Goal: Task Accomplishment & Management: Use online tool/utility

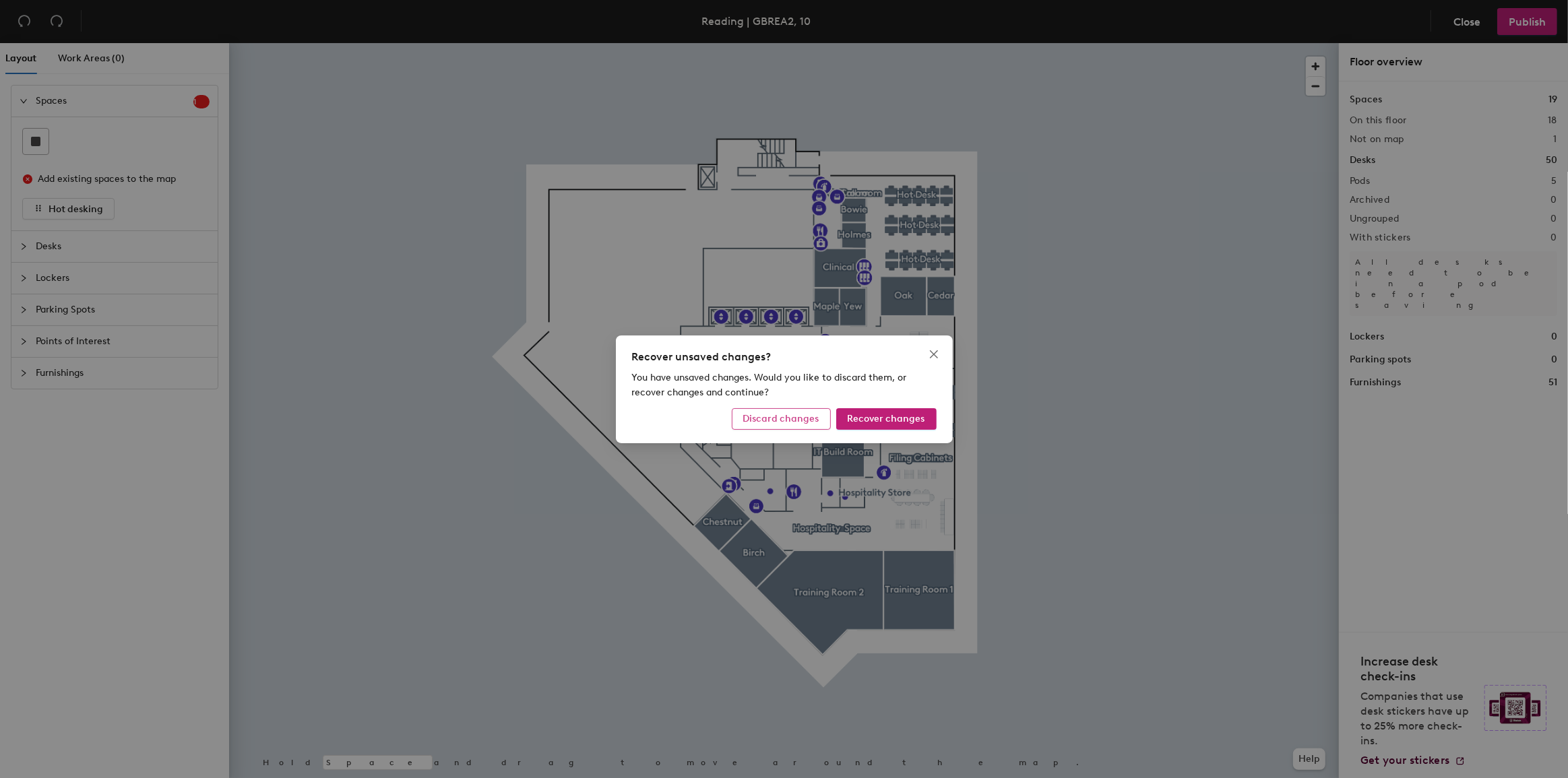
click at [798, 417] on span "Discard changes" at bounding box center [781, 419] width 76 height 12
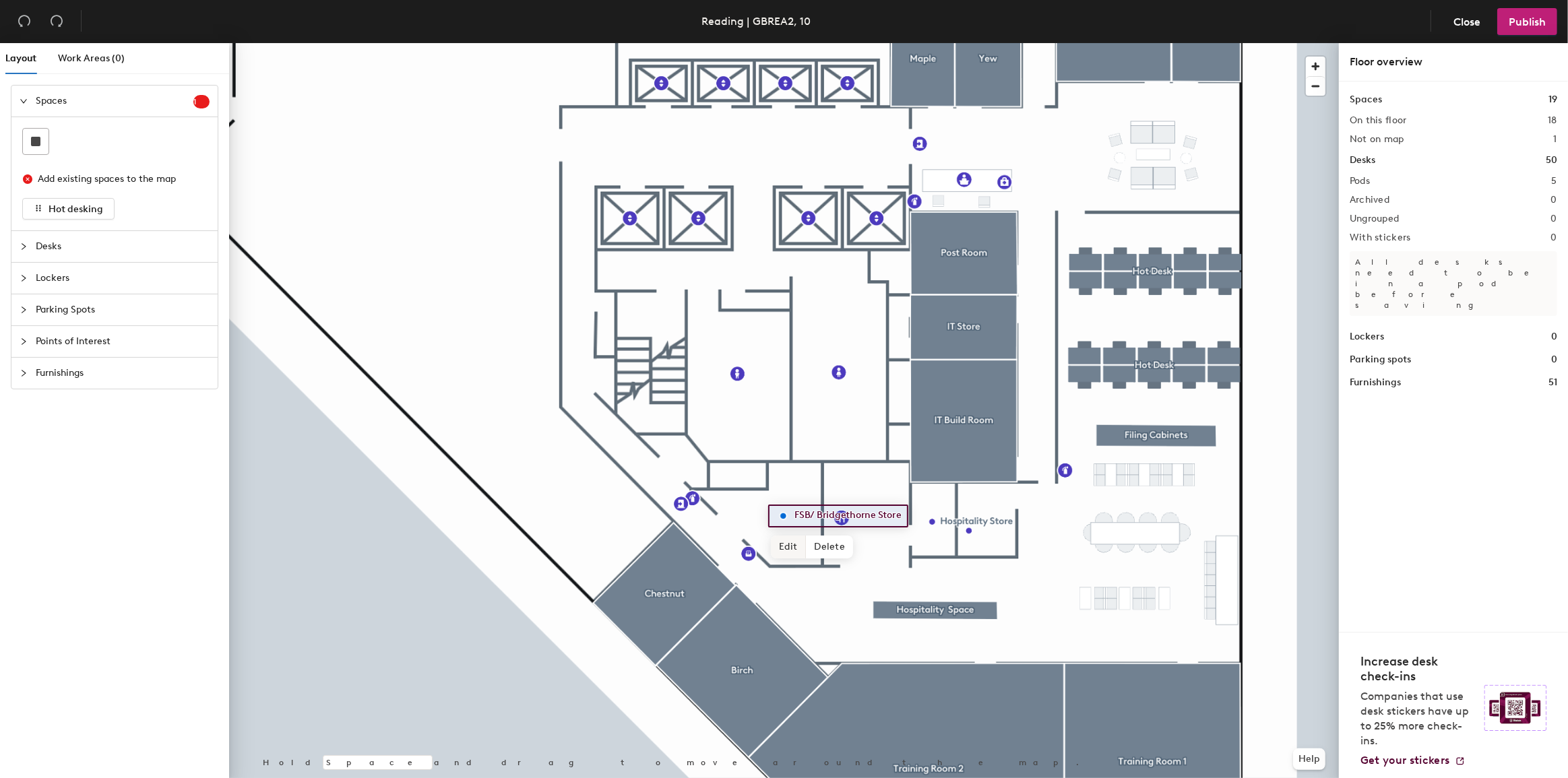
click at [787, 549] on span "Edit" at bounding box center [788, 547] width 35 height 23
type input "cFSP/BridgeThorne"
click at [844, 544] on span "Done" at bounding box center [835, 547] width 39 height 23
click at [1524, 19] on span "Publish" at bounding box center [1528, 21] width 37 height 13
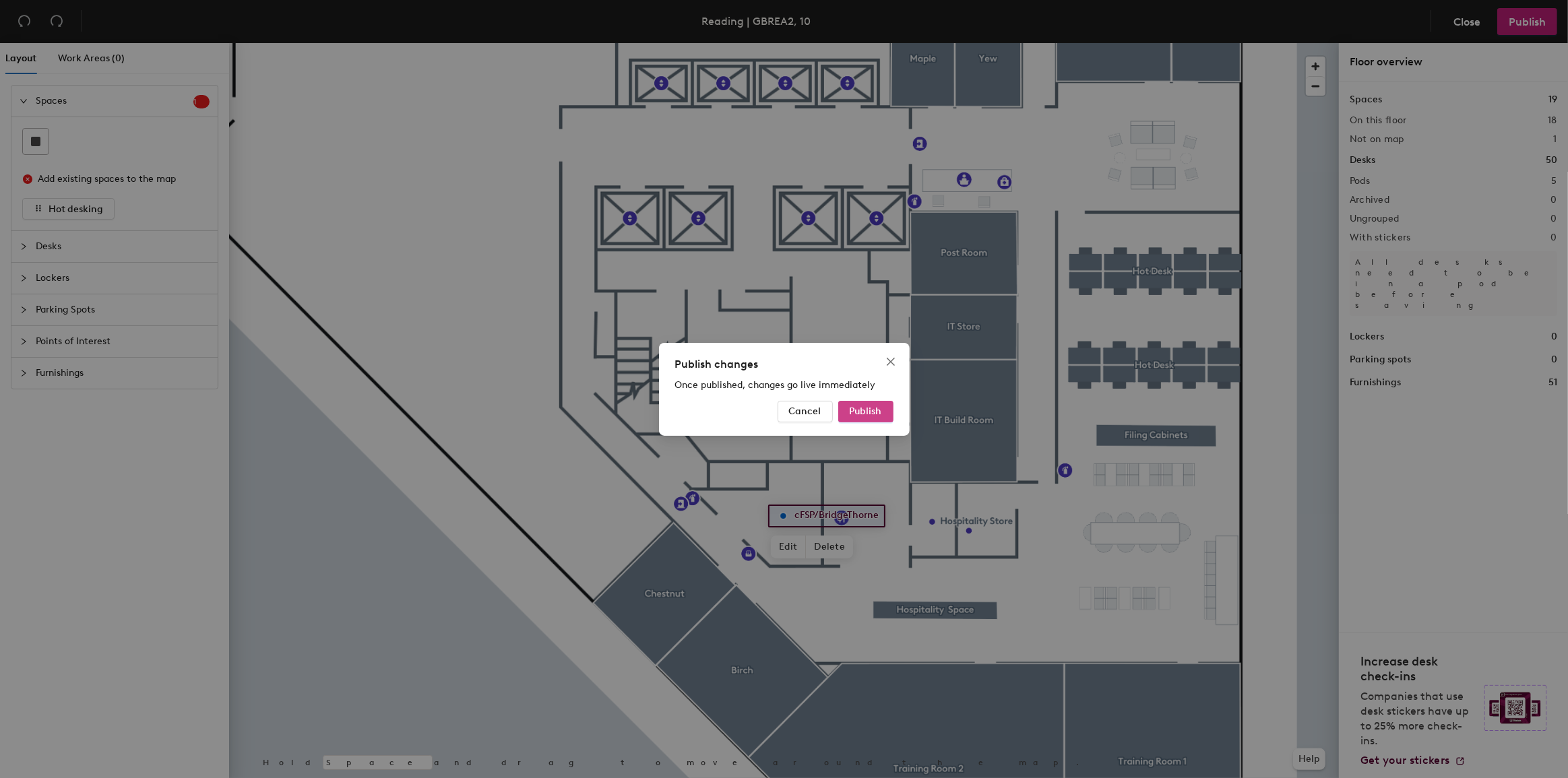
click at [861, 411] on span "Publish" at bounding box center [866, 412] width 32 height 12
